Goal: Obtain resource: Download file/media

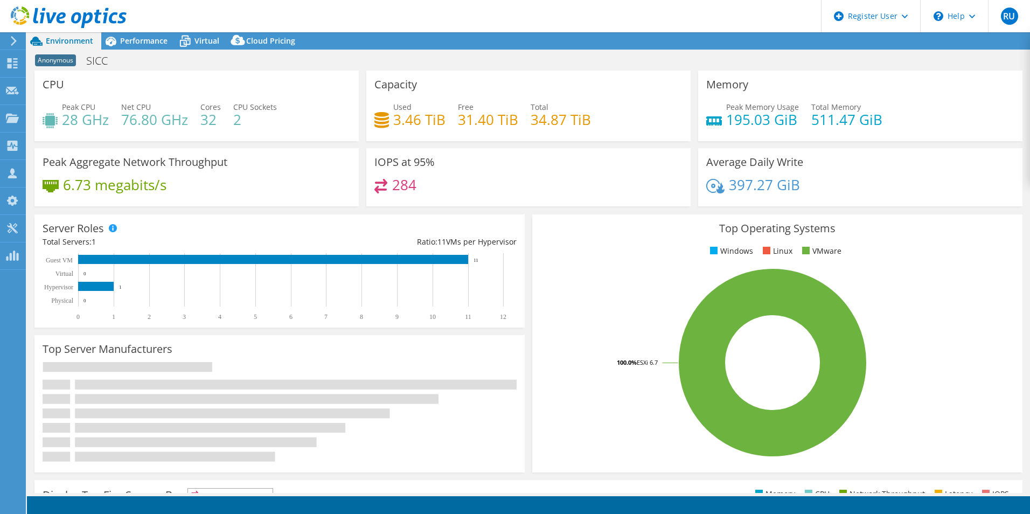
select select "EUFrankfurt"
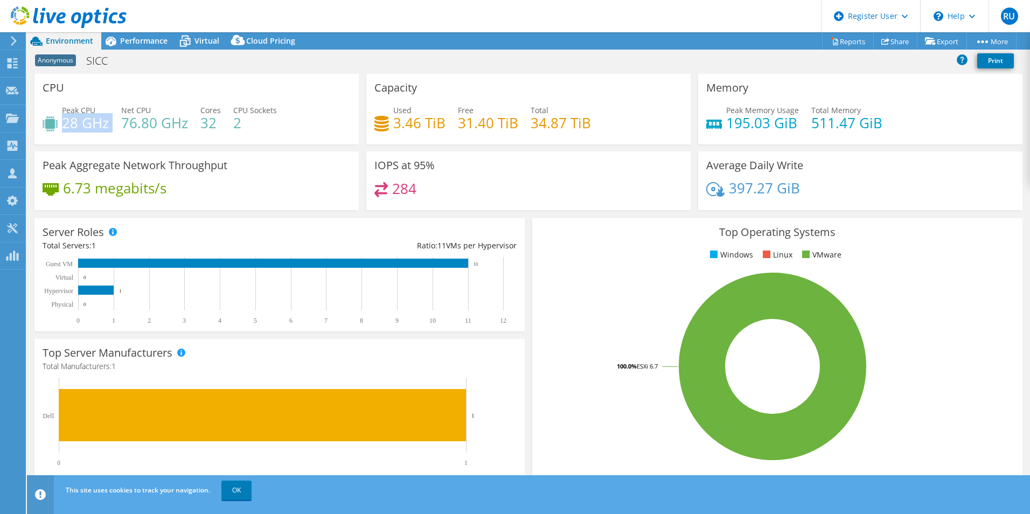
drag, startPoint x: 72, startPoint y: 122, endPoint x: 113, endPoint y: 120, distance: 41.0
click at [113, 120] on div "Peak CPU 28 GHz Net CPU 76.80 GHz Cores 32 CPU Sockets 2" at bounding box center [197, 122] width 308 height 35
click at [304, 123] on div "Peak CPU 28 GHz Net CPU 76.80 GHz Cores 32 CPU Sockets 2" at bounding box center [197, 122] width 308 height 35
click at [134, 41] on span "Performance" at bounding box center [143, 41] width 47 height 10
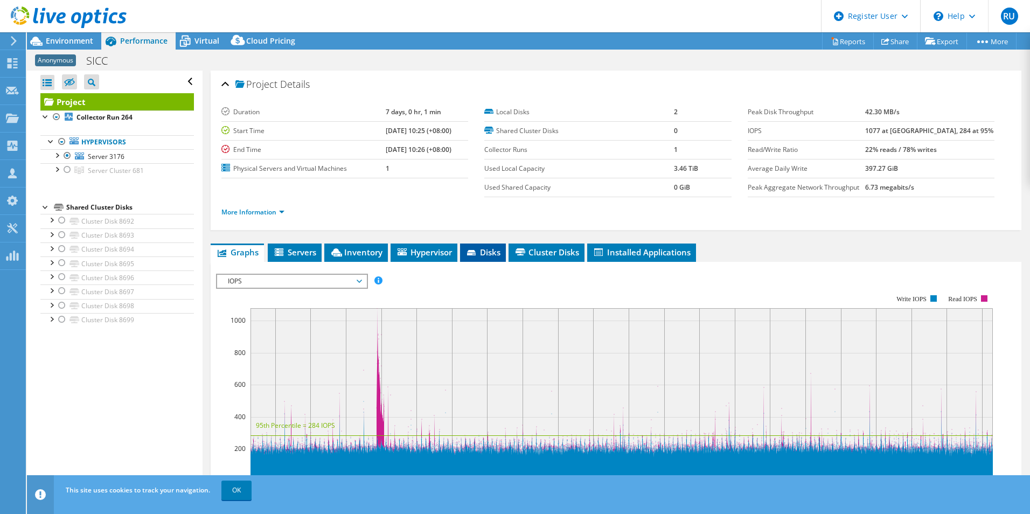
click at [496, 255] on span "Disks" at bounding box center [482, 252] width 35 height 11
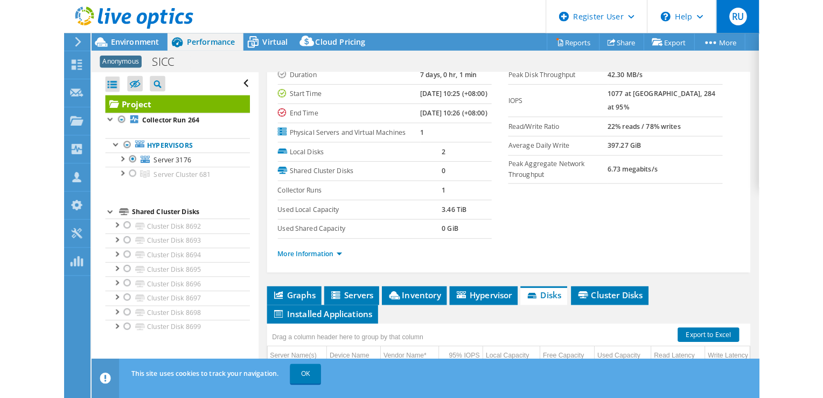
scroll to position [39, 0]
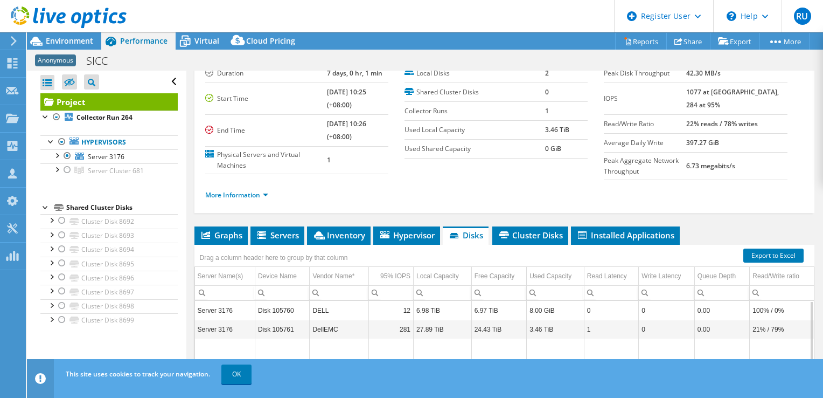
click at [409, 196] on ul "More Information" at bounding box center [504, 193] width 599 height 15
click at [313, 232] on span "Inventory" at bounding box center [338, 235] width 53 height 11
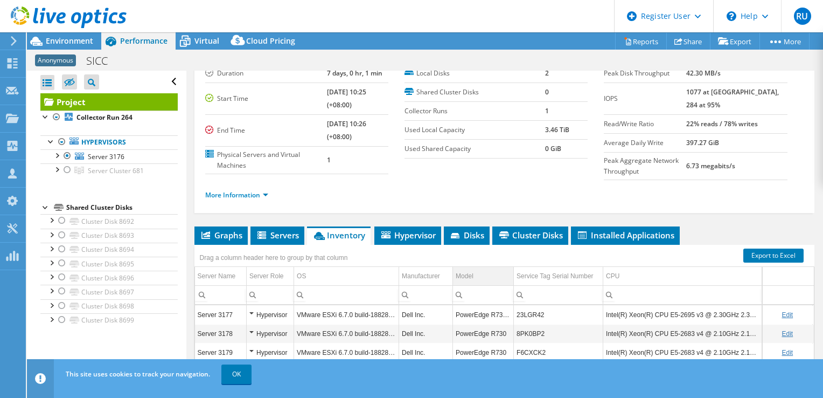
scroll to position [93, 0]
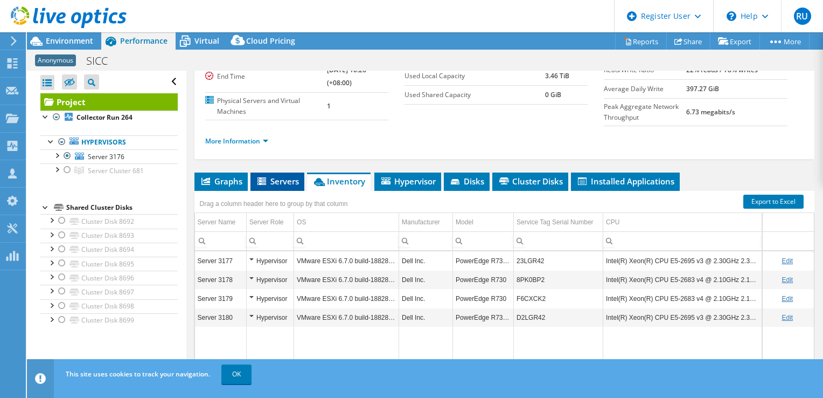
click at [276, 180] on span "Servers" at bounding box center [277, 181] width 43 height 11
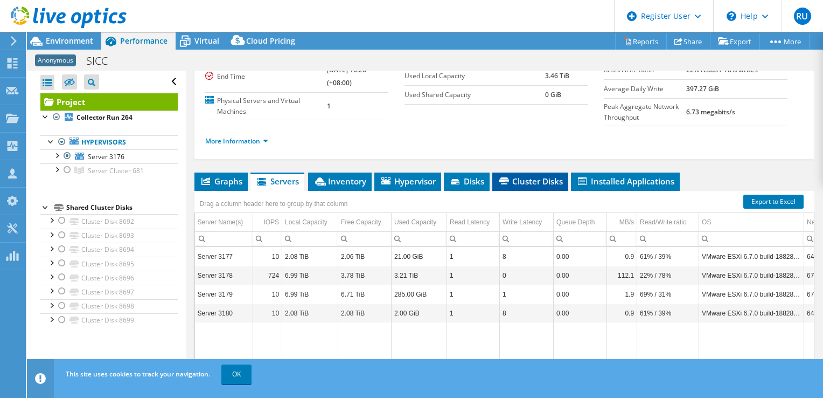
click at [506, 178] on icon at bounding box center [504, 180] width 10 height 7
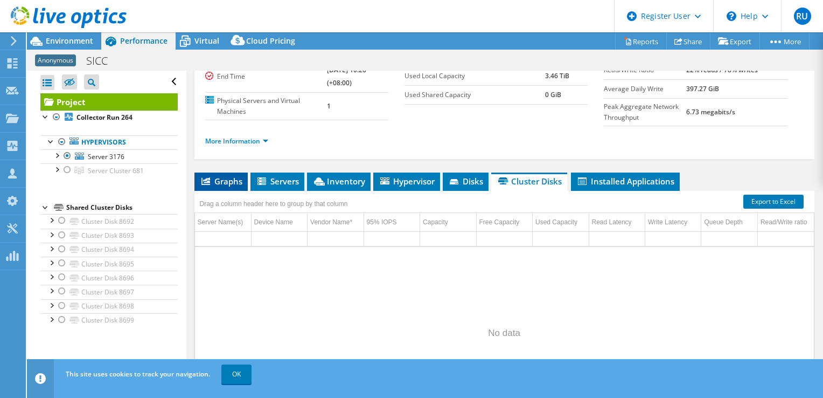
click at [235, 179] on span "Graphs" at bounding box center [221, 181] width 43 height 11
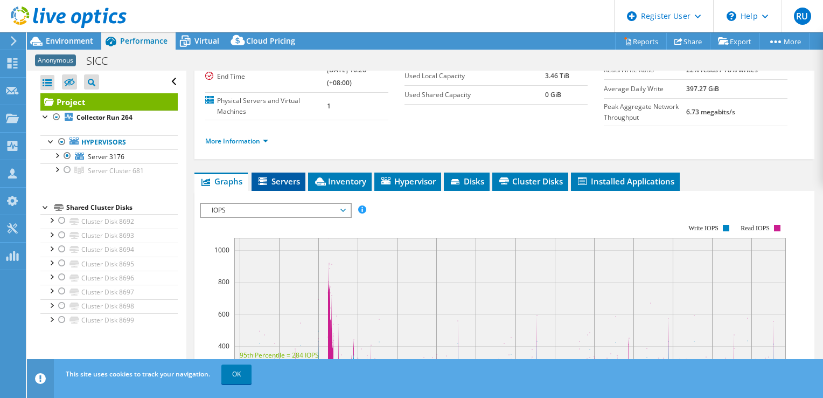
click at [281, 184] on span "Servers" at bounding box center [278, 181] width 43 height 11
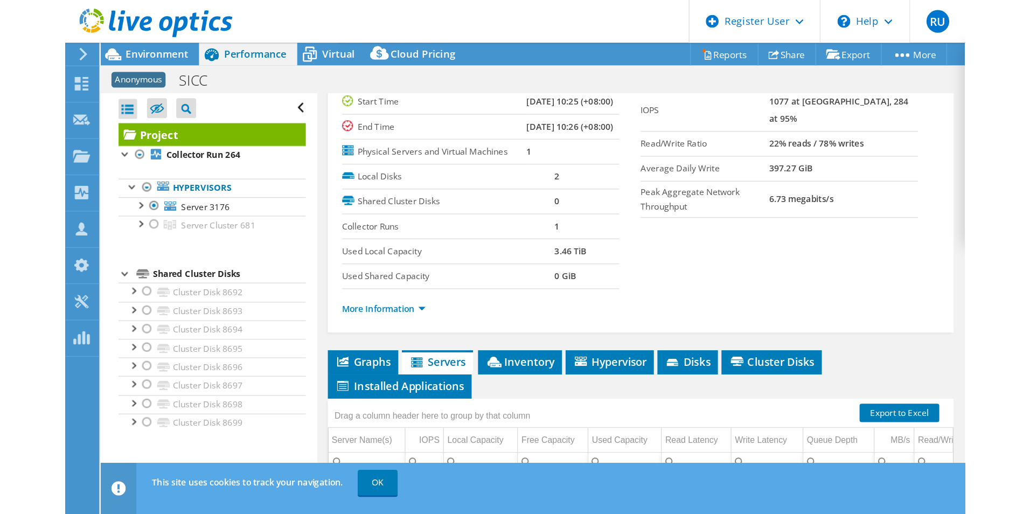
scroll to position [39, 0]
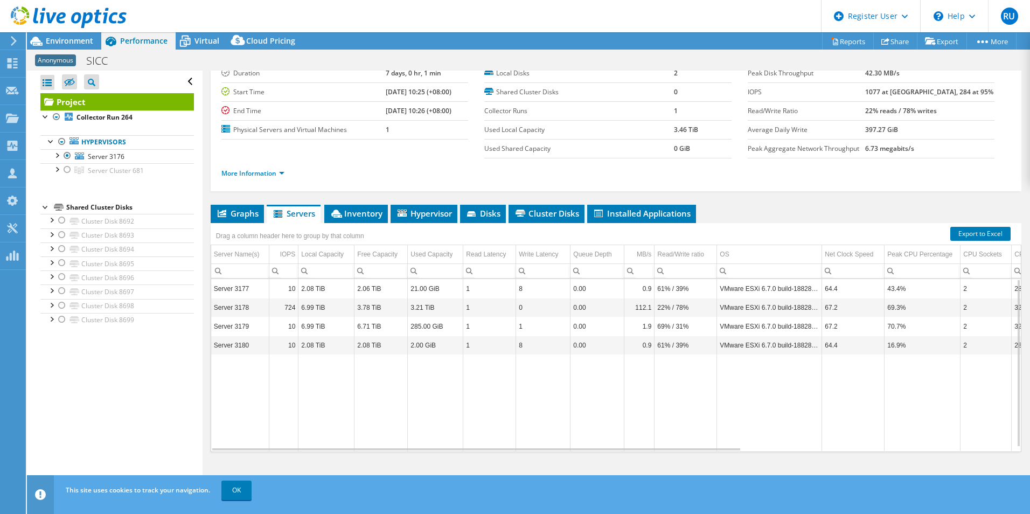
click at [336, 11] on header "RU Dell User [PERSON_NAME] [PERSON_NAME][EMAIL_ADDRESS][DOMAIN_NAME] Dell My Pr…" at bounding box center [515, 16] width 1030 height 32
click at [64, 155] on div at bounding box center [67, 155] width 11 height 13
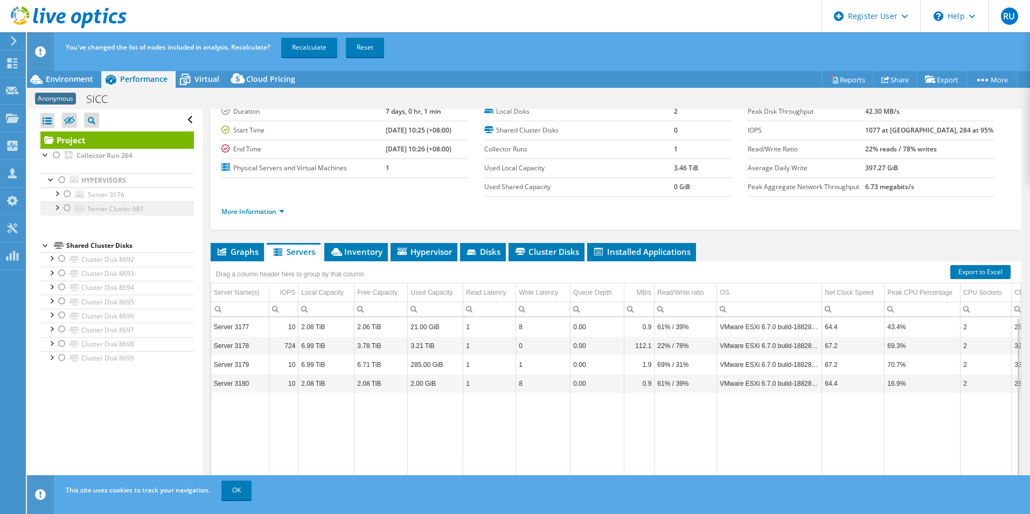
click at [55, 214] on link "Server Cluster 681" at bounding box center [117, 208] width 154 height 14
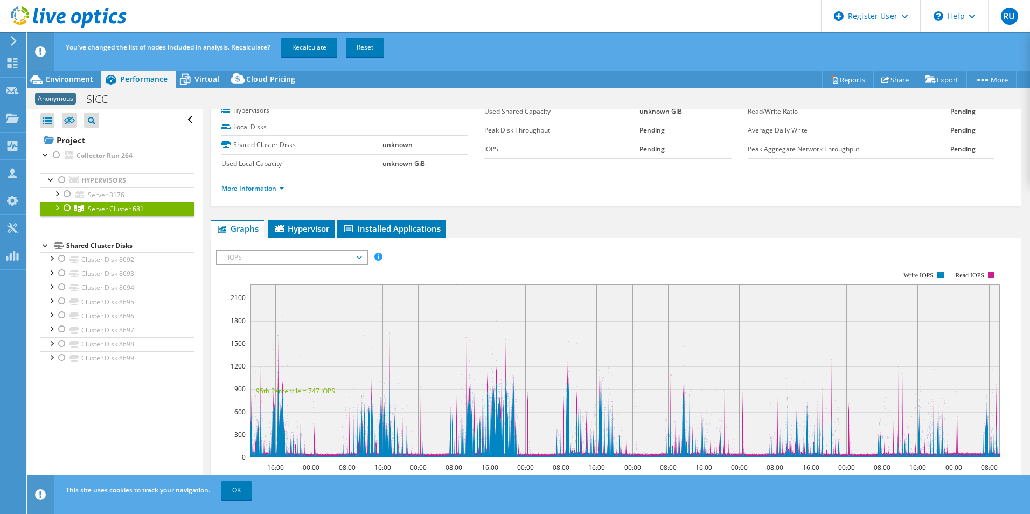
click at [67, 208] on div at bounding box center [67, 207] width 11 height 13
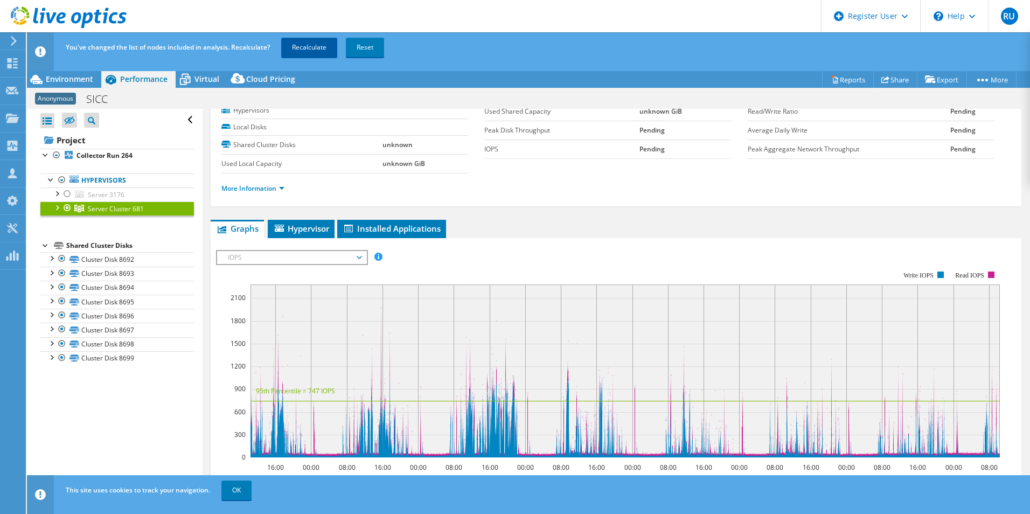
click at [295, 46] on link "Recalculate" at bounding box center [309, 47] width 56 height 19
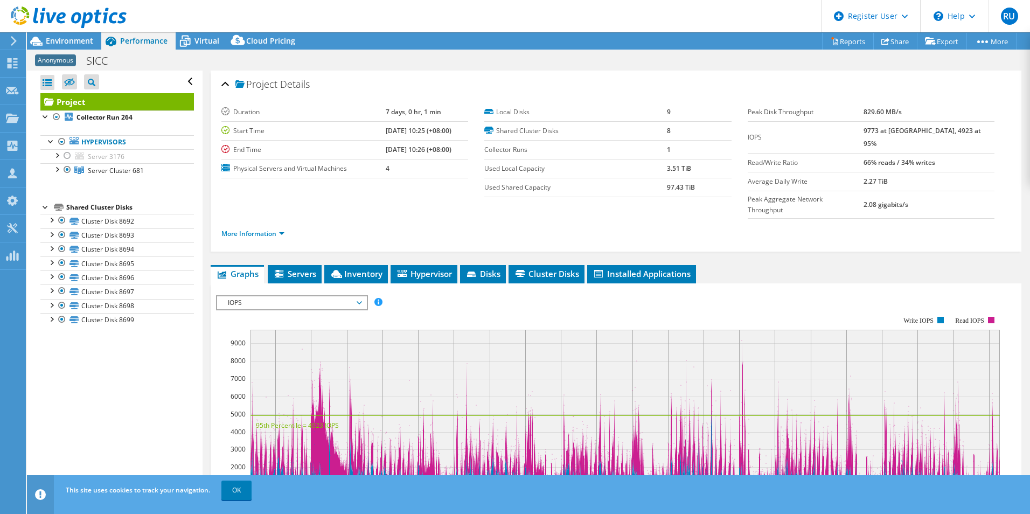
select select "EUFrankfurt"
select select "USD"
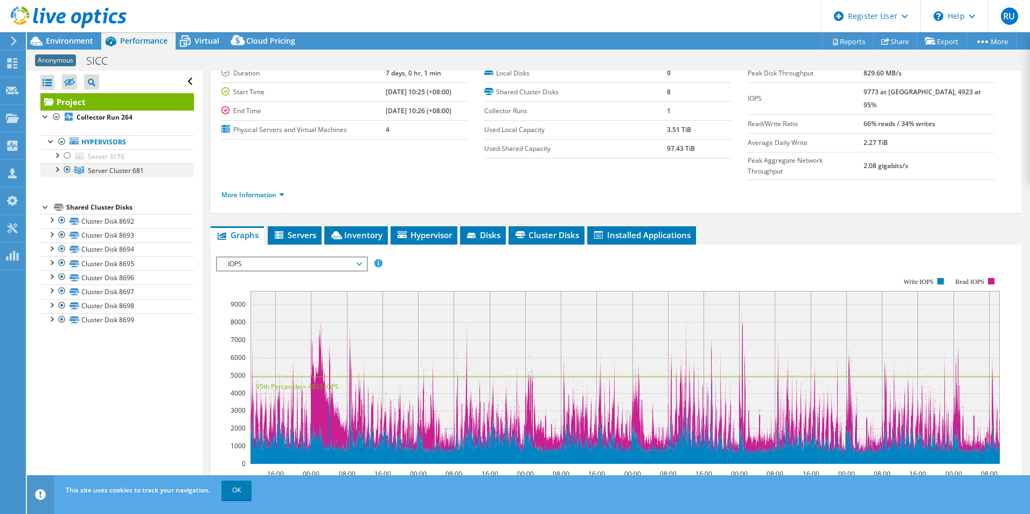
click at [54, 171] on div at bounding box center [56, 168] width 11 height 11
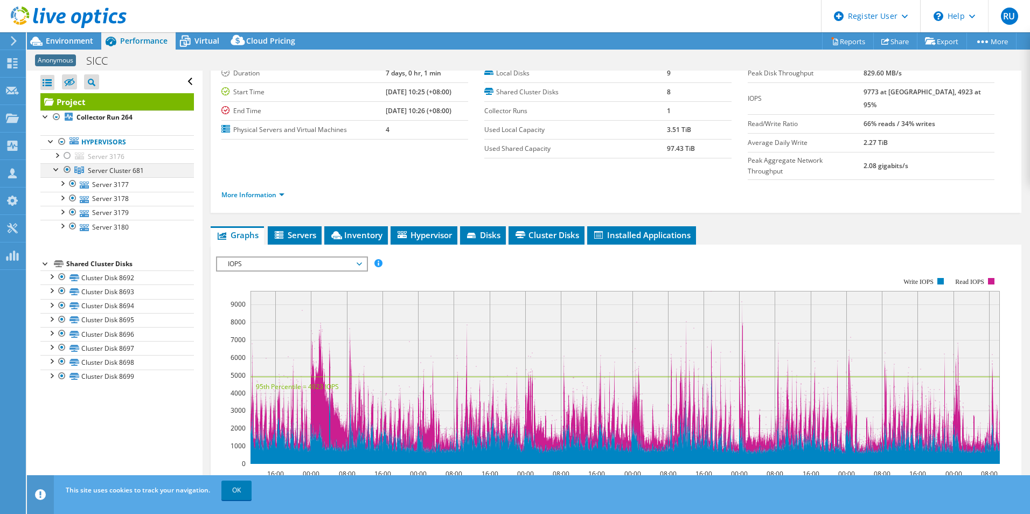
click at [56, 172] on div at bounding box center [56, 168] width 11 height 11
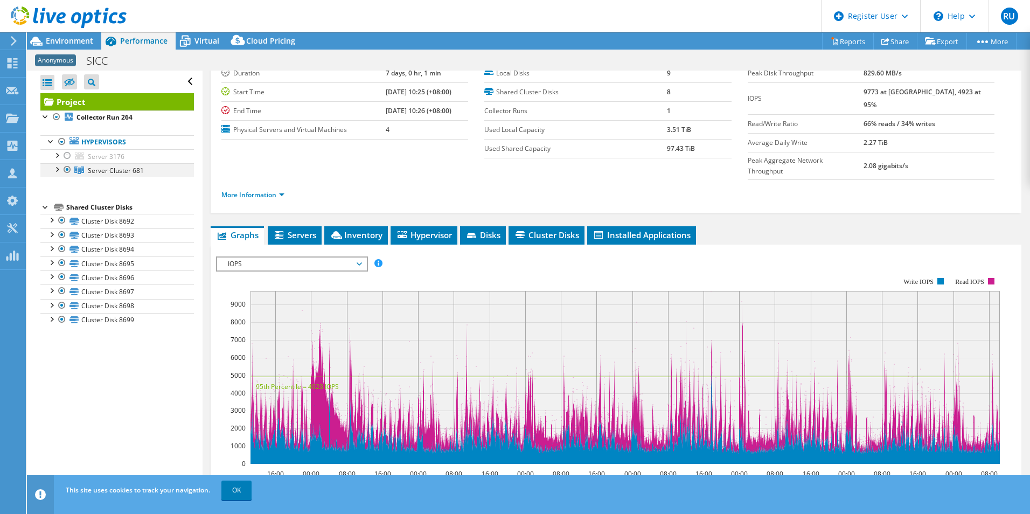
click at [59, 170] on div at bounding box center [56, 168] width 11 height 11
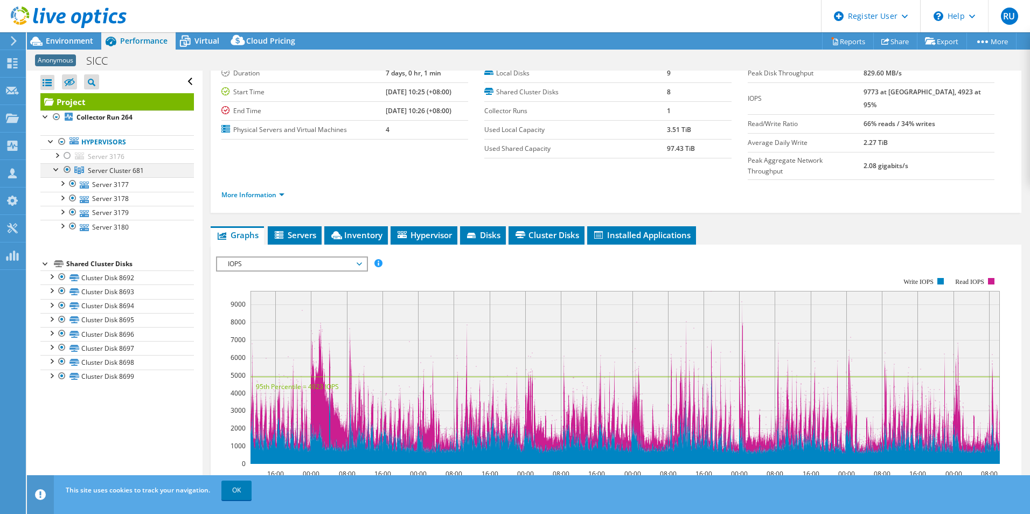
click at [55, 170] on div at bounding box center [56, 168] width 11 height 11
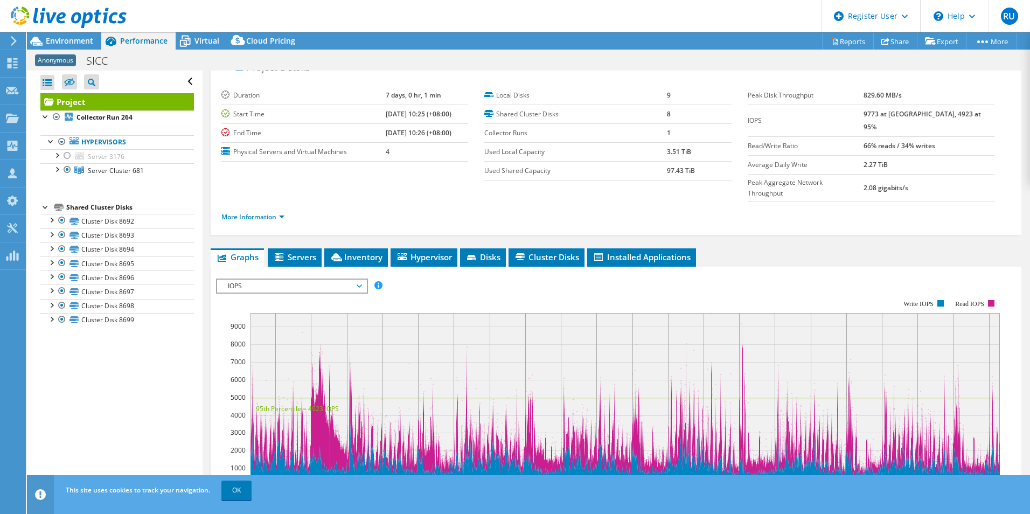
scroll to position [0, 0]
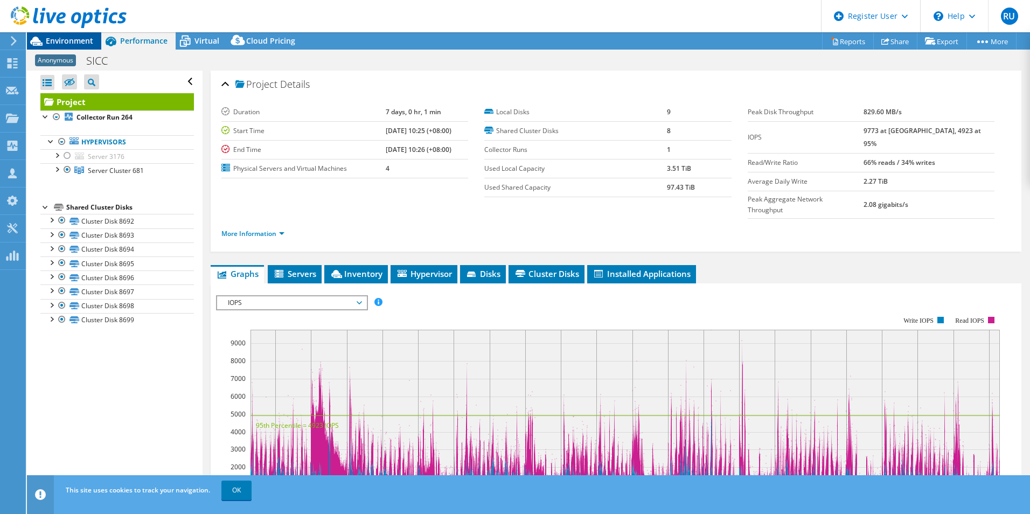
click at [77, 41] on span "Environment" at bounding box center [69, 41] width 47 height 10
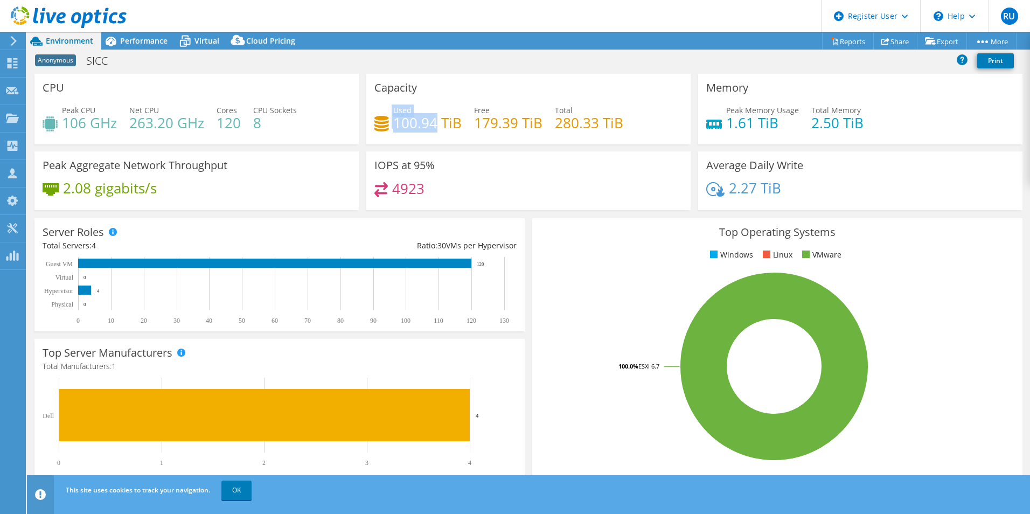
drag, startPoint x: 387, startPoint y: 127, endPoint x: 432, endPoint y: 131, distance: 45.5
click at [432, 129] on div "Used 100.94 TiB" at bounding box center [417, 117] width 87 height 24
drag, startPoint x: 432, startPoint y: 131, endPoint x: 429, endPoint y: 150, distance: 19.6
click at [429, 150] on div "Capacity Used 100.94 TiB Free 179.39 TiB Total 280.33 TiB" at bounding box center [529, 113] width 332 height 78
drag, startPoint x: 404, startPoint y: 128, endPoint x: 417, endPoint y: 122, distance: 14.0
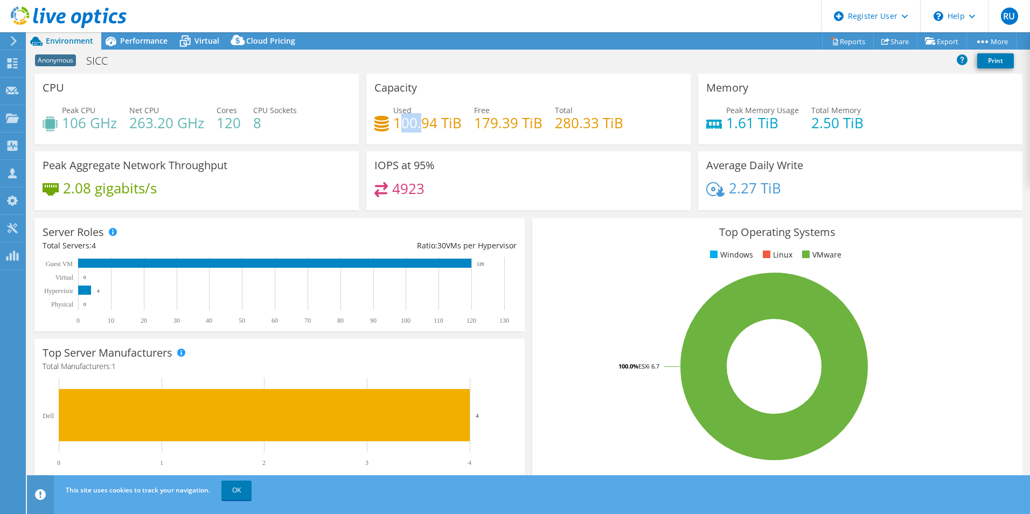
click at [417, 122] on h4 "100.94 TiB" at bounding box center [427, 123] width 68 height 12
drag, startPoint x: 417, startPoint y: 122, endPoint x: 409, endPoint y: 137, distance: 16.6
click at [409, 137] on div "Used 100.94 TiB Free 179.39 TiB Total 280.33 TiB" at bounding box center [528, 122] width 308 height 35
click at [837, 48] on link "Reports" at bounding box center [848, 41] width 52 height 17
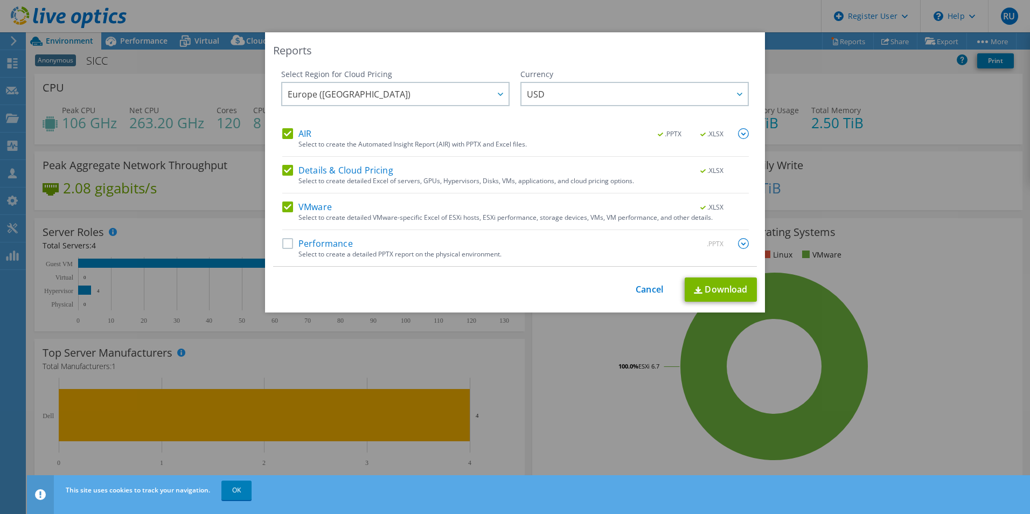
click at [357, 145] on div "Select to create the Automated Insight Report (AIR) with PPTX and Excel files." at bounding box center [523, 145] width 450 height 8
drag, startPoint x: 290, startPoint y: 134, endPoint x: 290, endPoint y: 144, distance: 9.7
click at [290, 135] on label "AIR" at bounding box center [296, 133] width 29 height 11
click at [0, 0] on input "AIR" at bounding box center [0, 0] width 0 height 0
drag, startPoint x: 290, startPoint y: 171, endPoint x: 292, endPoint y: 177, distance: 5.6
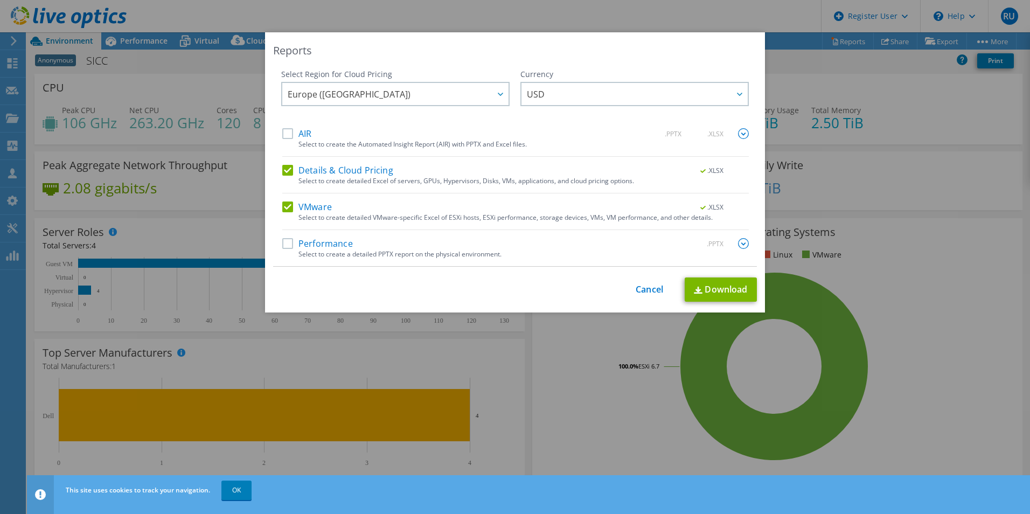
click at [289, 171] on label "Details & Cloud Pricing" at bounding box center [337, 170] width 111 height 11
click at [0, 0] on input "Details & Cloud Pricing" at bounding box center [0, 0] width 0 height 0
click at [723, 294] on link "Download" at bounding box center [721, 289] width 72 height 24
click at [642, 291] on link "Cancel" at bounding box center [649, 289] width 27 height 10
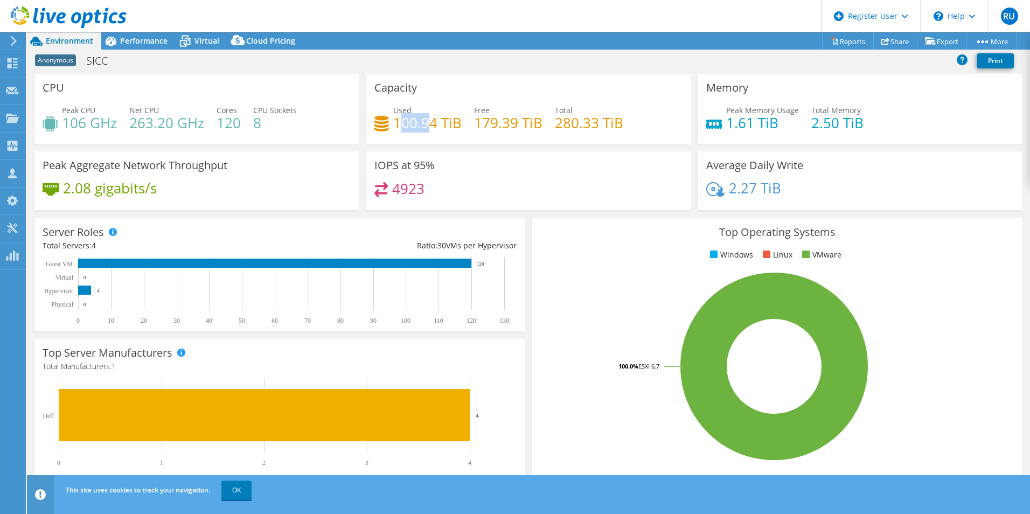
drag, startPoint x: 399, startPoint y: 130, endPoint x: 430, endPoint y: 131, distance: 31.3
click at [430, 129] on h4 "100.94 TiB" at bounding box center [427, 123] width 68 height 12
drag, startPoint x: 430, startPoint y: 131, endPoint x: 393, endPoint y: 142, distance: 38.6
click at [393, 142] on div "Capacity Used 100.94 TiB Free 179.39 TiB Total 280.33 TiB" at bounding box center [528, 109] width 324 height 71
click at [134, 41] on span "Performance" at bounding box center [143, 41] width 47 height 10
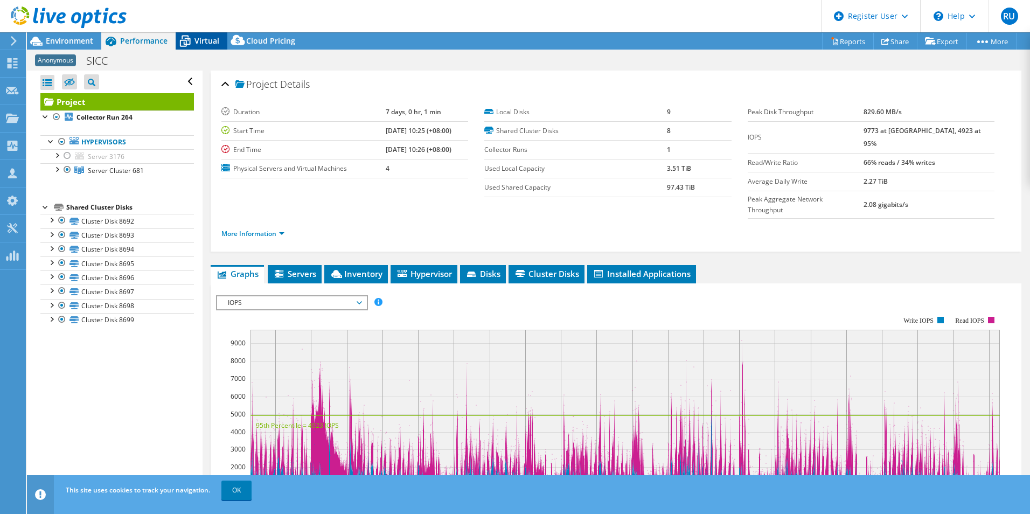
click at [217, 32] on div "Virtual" at bounding box center [202, 40] width 52 height 17
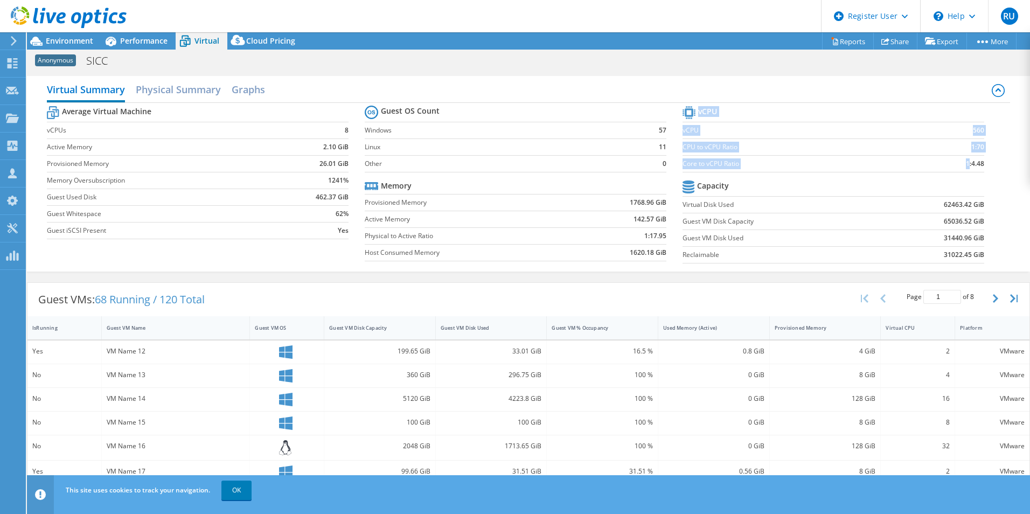
drag, startPoint x: 962, startPoint y: 163, endPoint x: 982, endPoint y: 165, distance: 20.1
click at [982, 165] on section "vCPU vCPU 560 CPU to vCPU Ratio 1:70 Core to vCPU Ratio 1:4.48 Capacity Virtual…" at bounding box center [842, 185] width 318 height 165
drag, startPoint x: 982, startPoint y: 165, endPoint x: 970, endPoint y: 182, distance: 20.8
click at [970, 182] on td at bounding box center [932, 187] width 105 height 19
click at [158, 41] on span "Performance" at bounding box center [143, 41] width 47 height 10
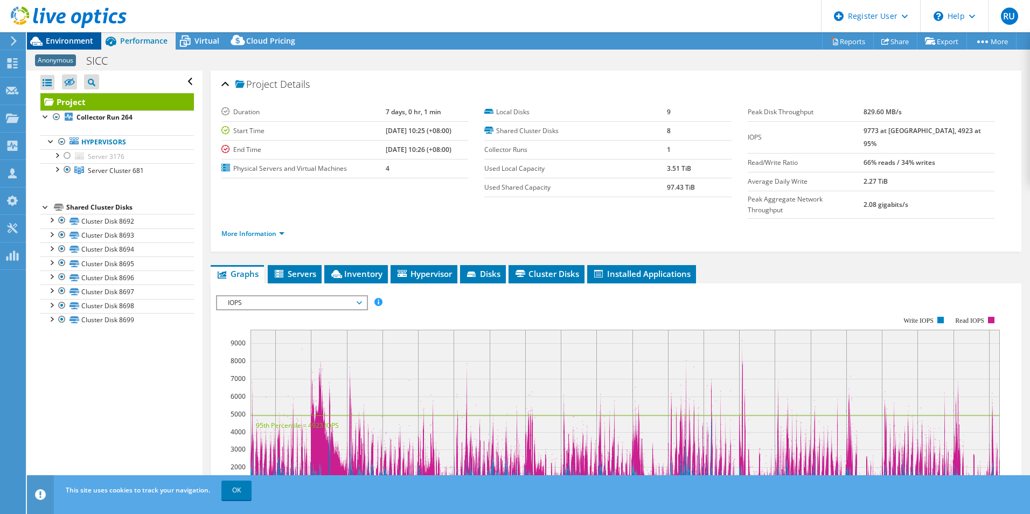
click at [72, 41] on span "Environment" at bounding box center [69, 41] width 47 height 10
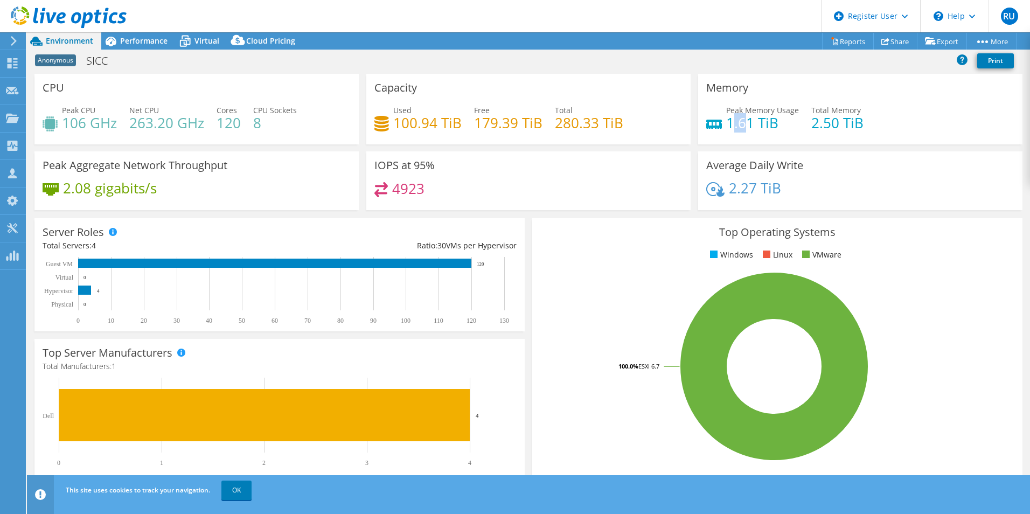
drag, startPoint x: 726, startPoint y: 122, endPoint x: 741, endPoint y: 124, distance: 15.2
click at [741, 124] on h4 "1.61 TiB" at bounding box center [762, 123] width 73 height 12
drag, startPoint x: 741, startPoint y: 124, endPoint x: 728, endPoint y: 128, distance: 14.1
click at [728, 128] on h4 "1.61 TiB" at bounding box center [762, 123] width 73 height 12
click at [735, 122] on h4 "1.61 TiB" at bounding box center [762, 123] width 73 height 12
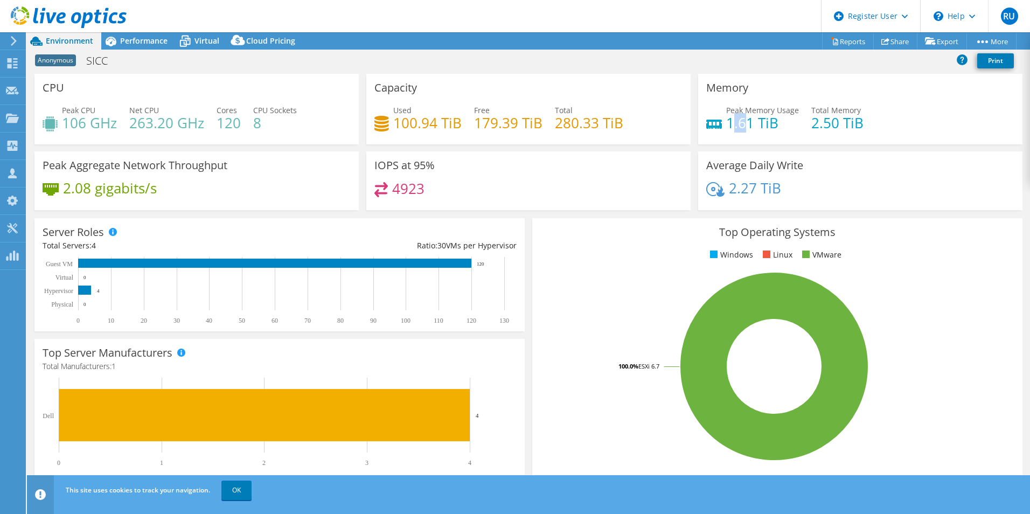
click at [727, 123] on h4 "1.61 TiB" at bounding box center [762, 123] width 73 height 12
drag, startPoint x: 722, startPoint y: 125, endPoint x: 746, endPoint y: 129, distance: 24.1
click at [746, 129] on h4 "1.61 TiB" at bounding box center [762, 123] width 73 height 12
copy h4 "1.61"
click at [745, 128] on h4 "1.61 TiB" at bounding box center [762, 123] width 73 height 12
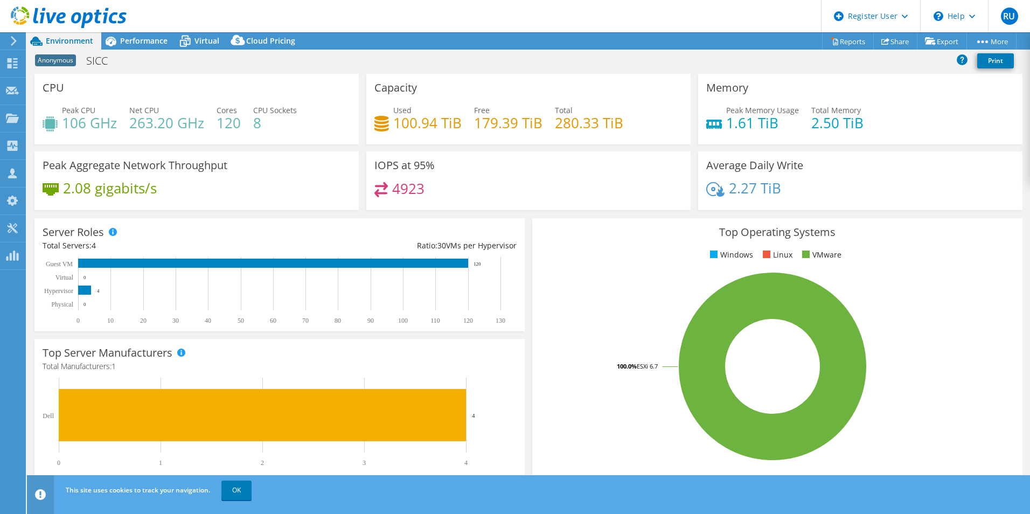
select select "EUFrankfurt"
select select "USD"
click at [151, 42] on span "Performance" at bounding box center [143, 41] width 47 height 10
